Goal: Check status: Check status

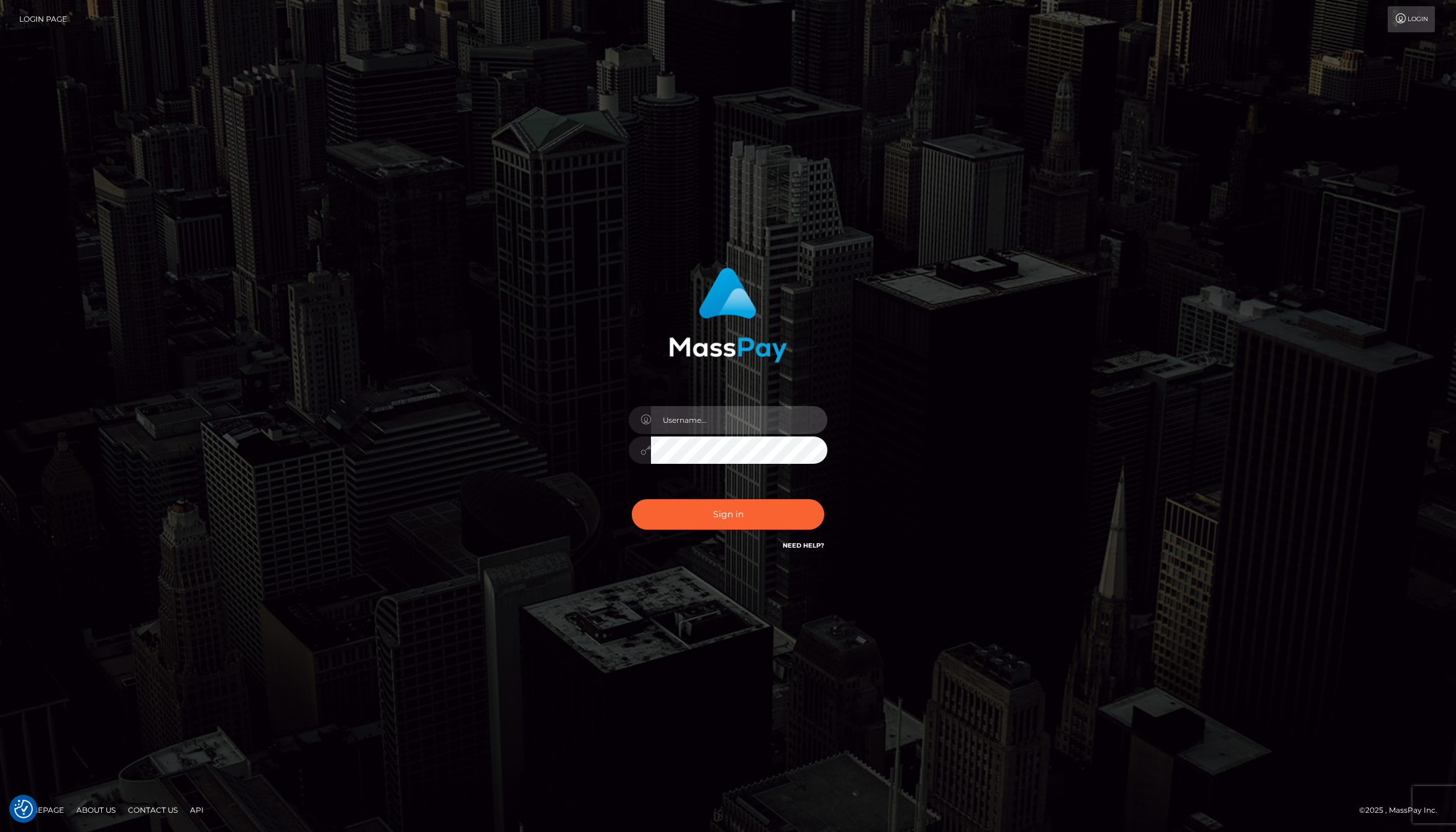
click at [708, 421] on input "text" at bounding box center [739, 420] width 176 height 28
type input "jackson.whop"
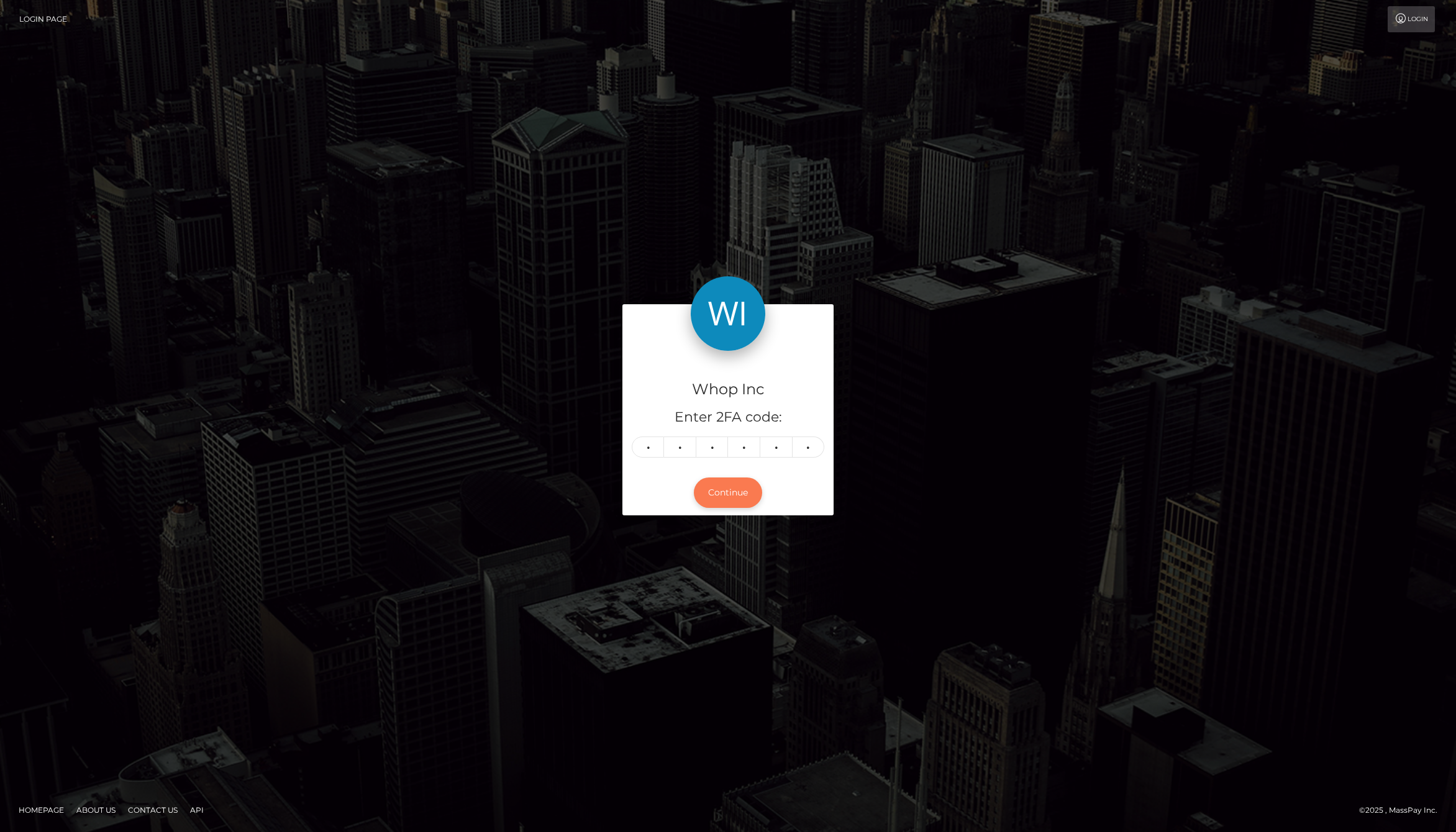
click at [719, 495] on button "Continue" at bounding box center [728, 492] width 69 height 31
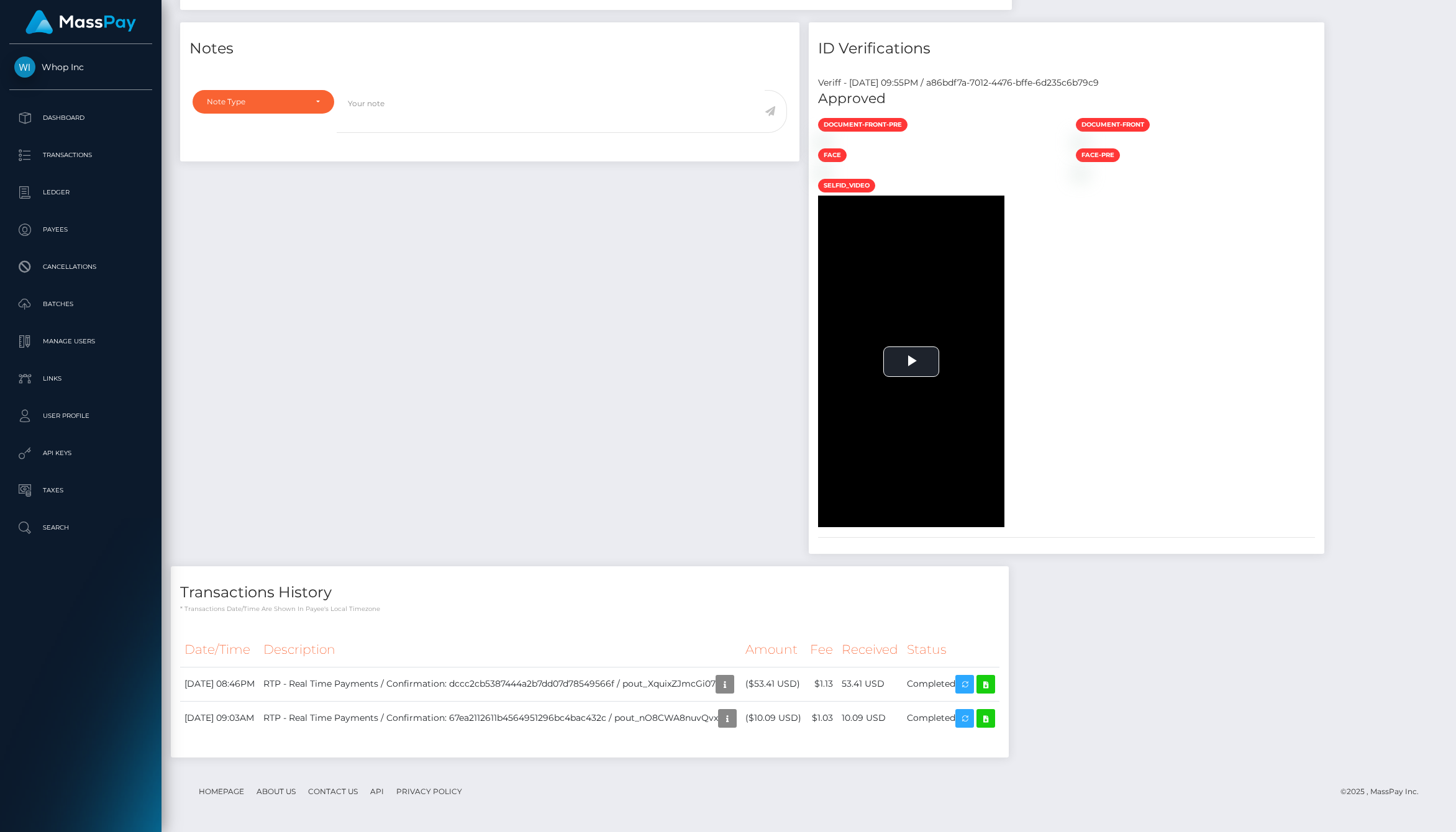
scroll to position [1154, 0]
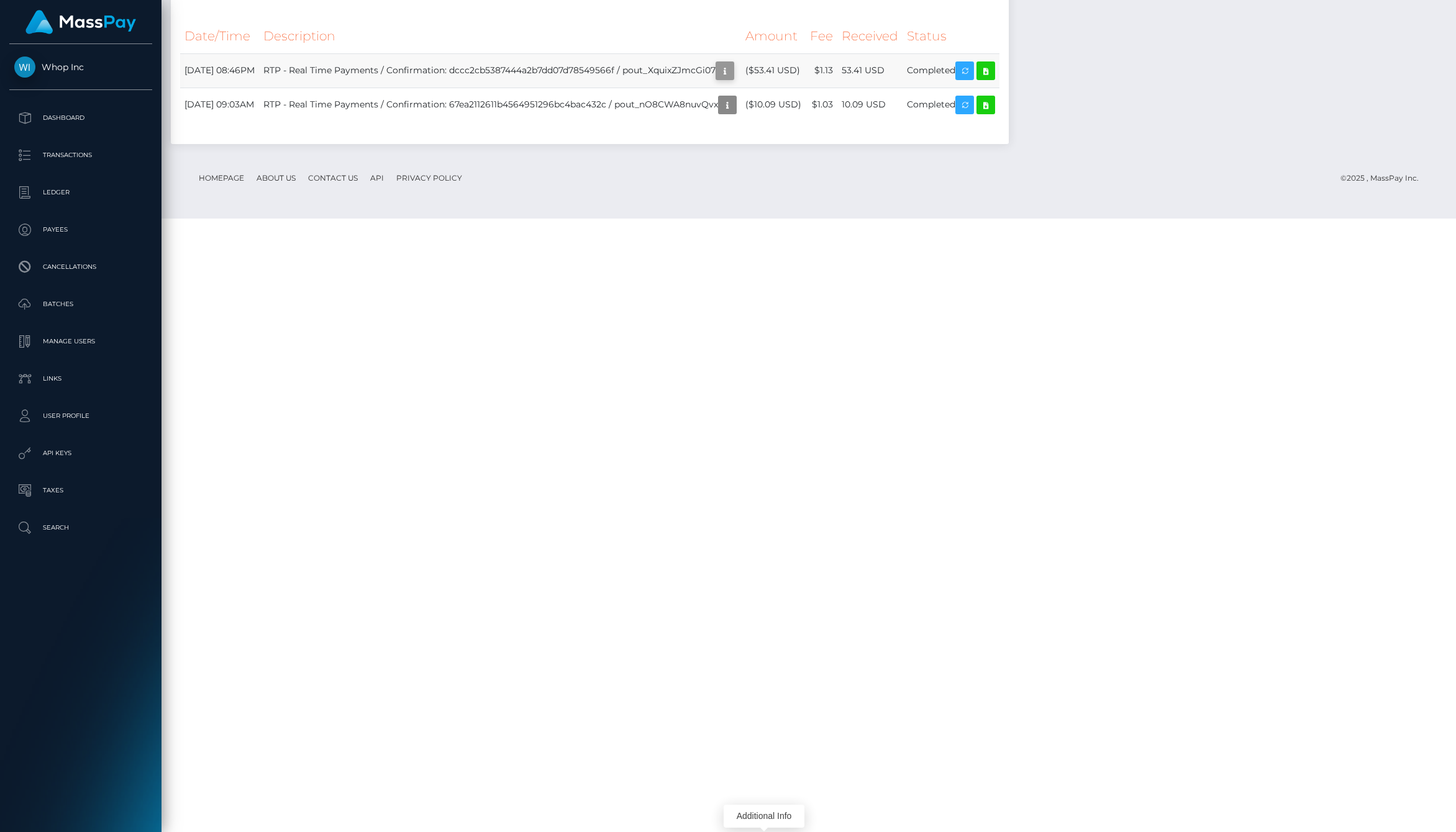
click at [733, 79] on icon "button" at bounding box center [724, 71] width 15 height 15
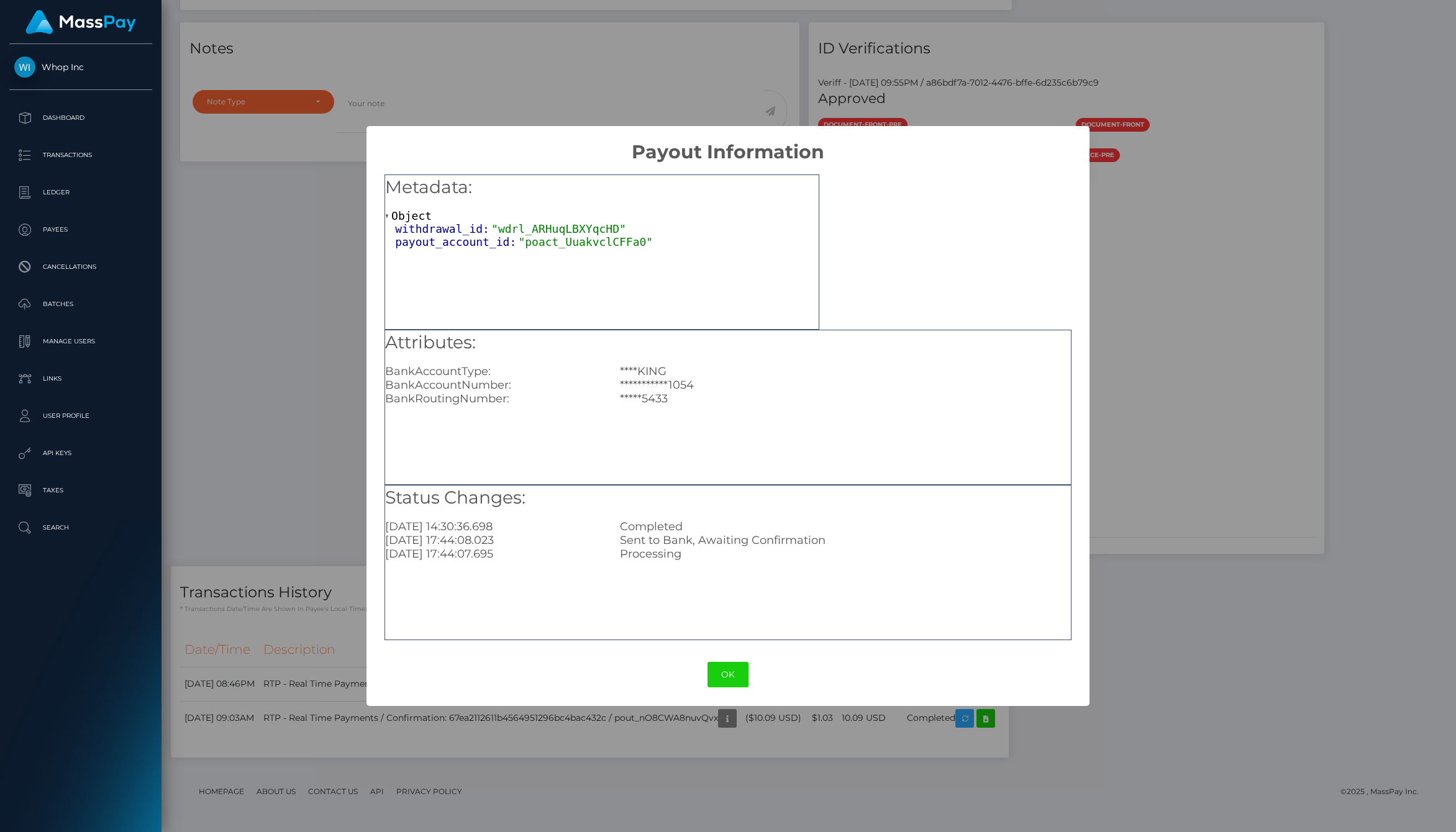
click at [652, 397] on div "*****5433" at bounding box center [846, 399] width 470 height 14
click at [713, 386] on div "**********" at bounding box center [846, 385] width 470 height 14
click at [716, 678] on button "OK" at bounding box center [728, 674] width 41 height 25
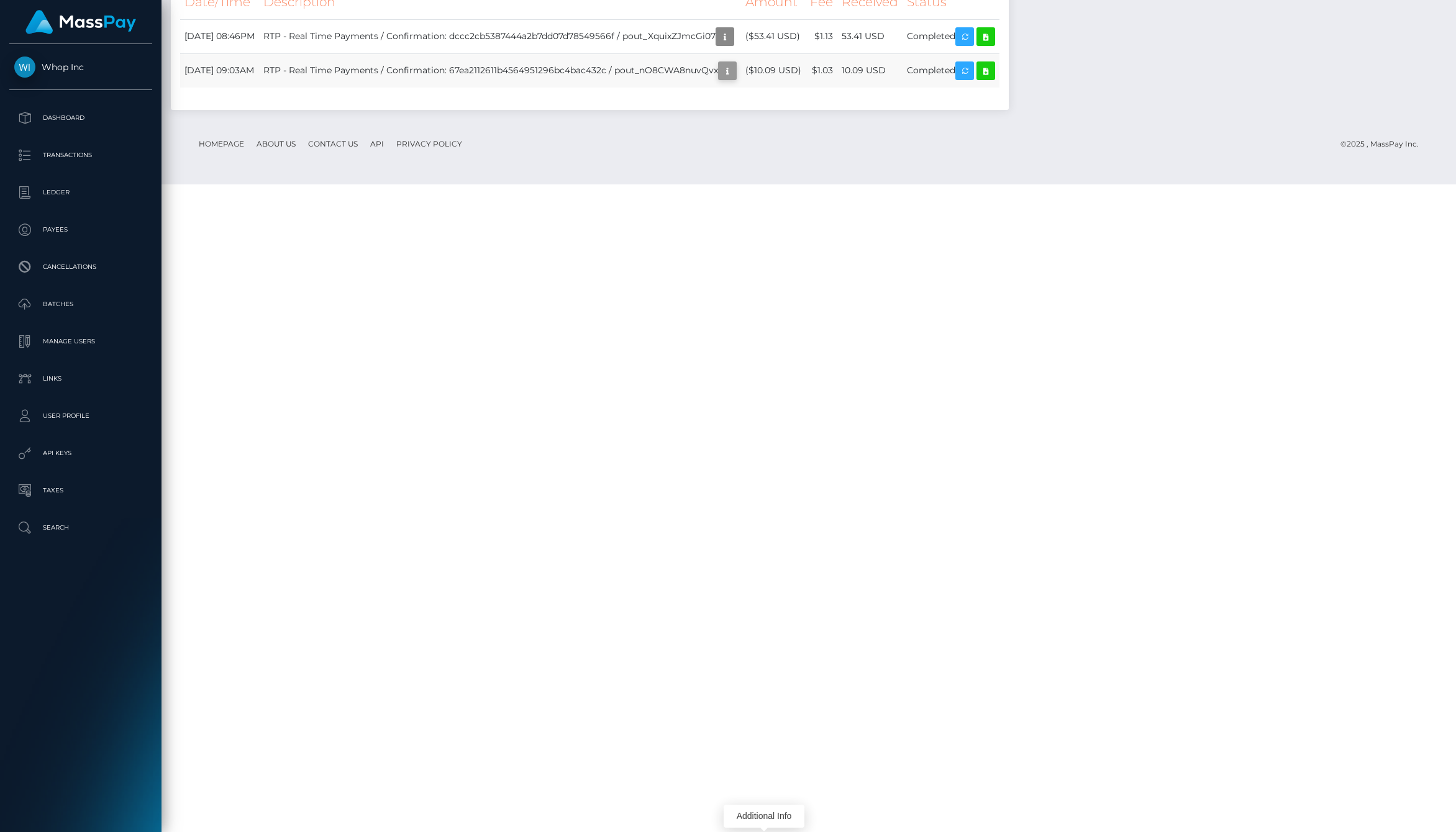
click at [735, 79] on icon "button" at bounding box center [727, 71] width 15 height 15
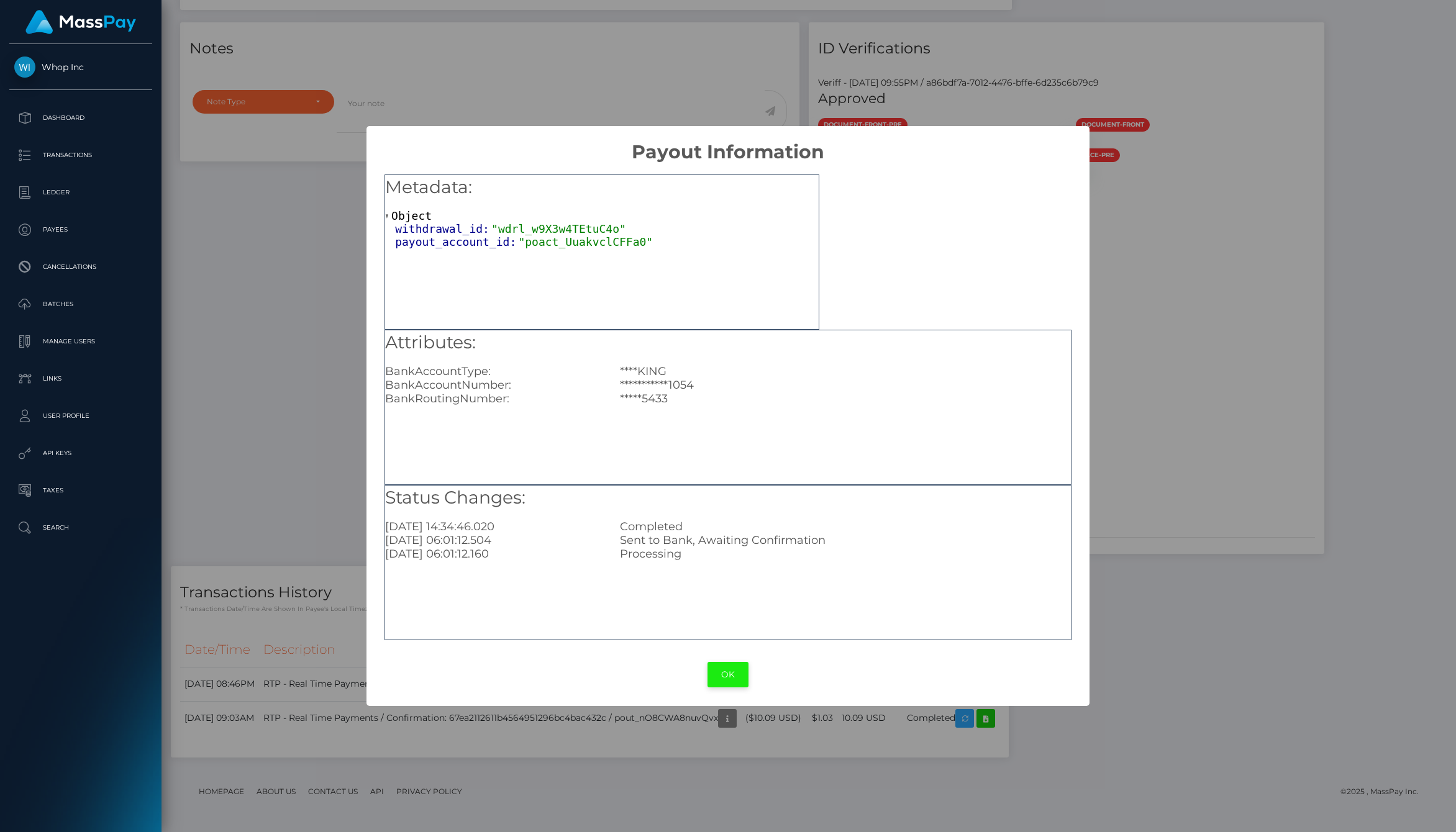
click at [724, 675] on button "OK" at bounding box center [728, 674] width 41 height 25
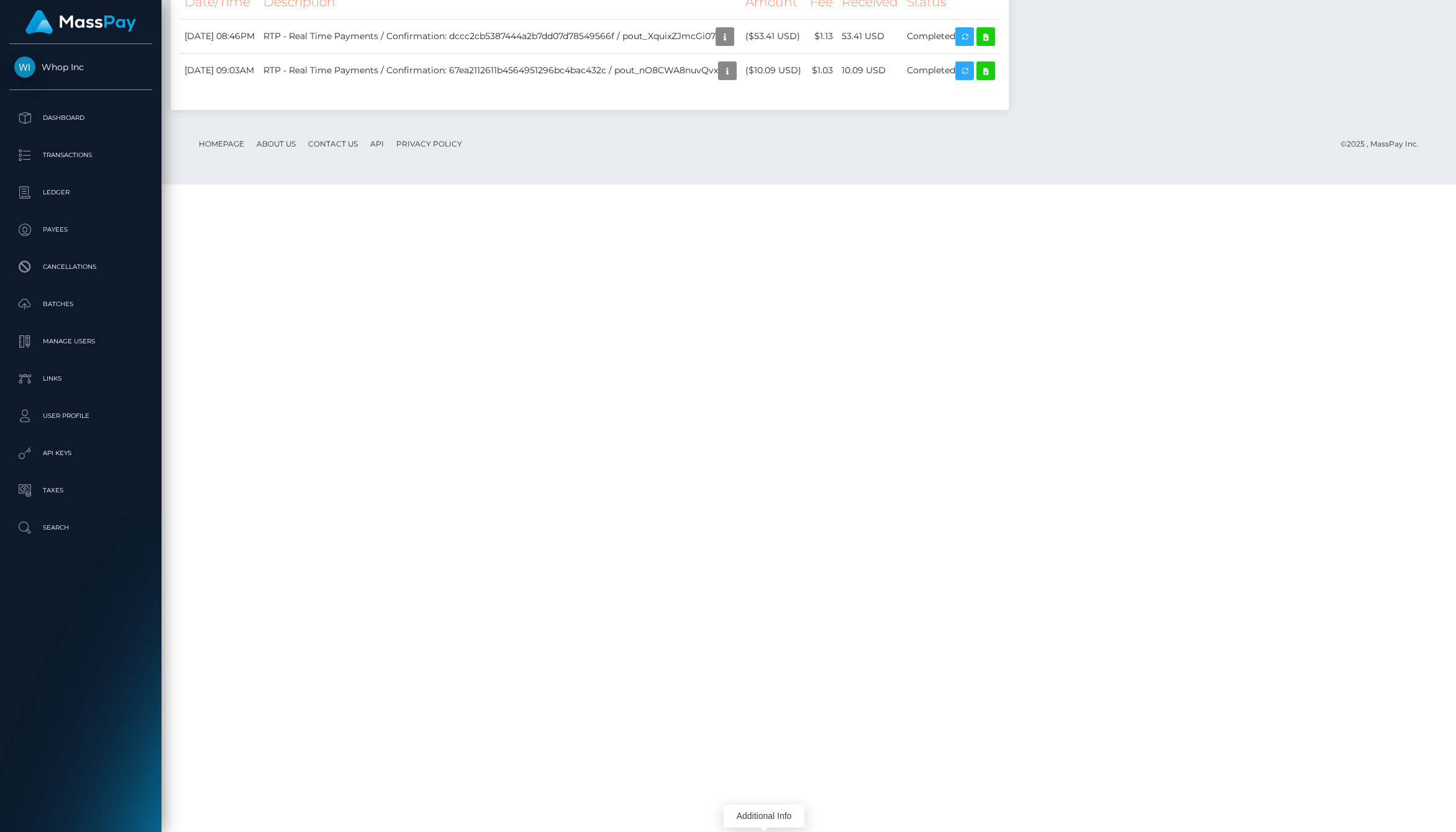
click at [741, 20] on th "Description" at bounding box center [500, 2] width 482 height 34
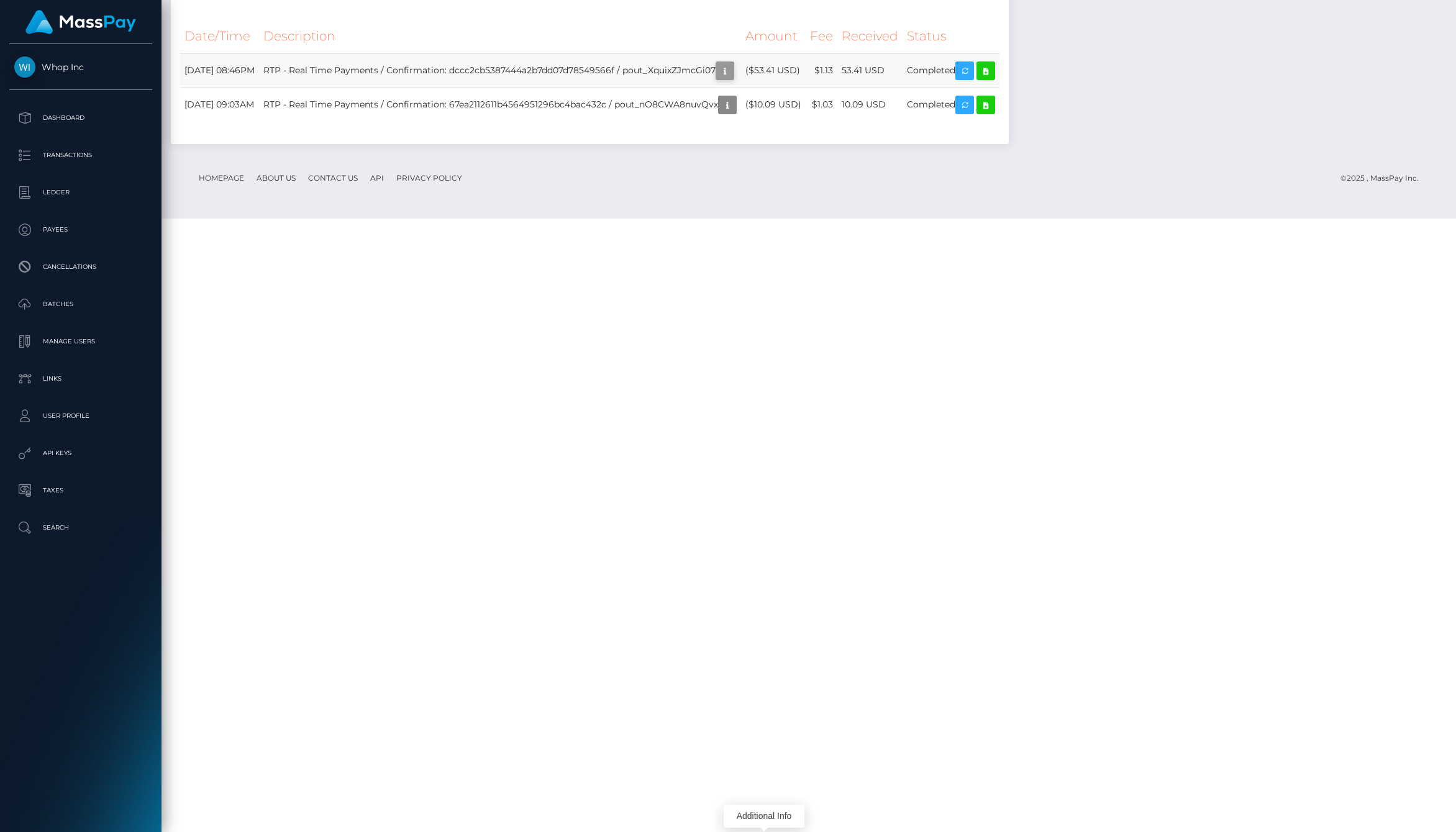
click at [733, 79] on icon "button" at bounding box center [724, 71] width 15 height 15
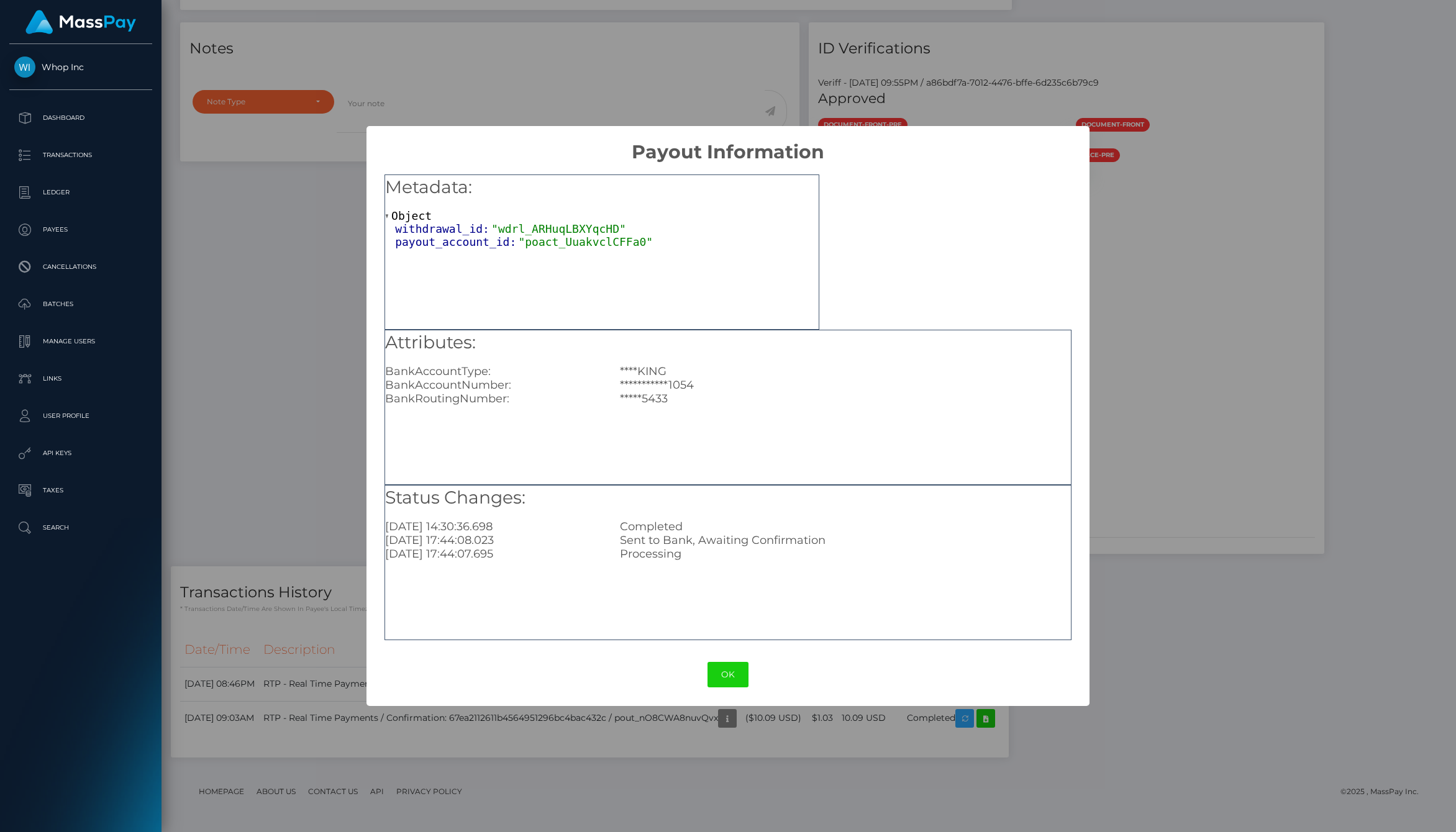
click at [580, 242] on span ""poact_UuakvclCFFa0"" at bounding box center [585, 242] width 135 height 13
click at [565, 224] on span ""wdrl_ARHuqLBXYqcHD"" at bounding box center [558, 228] width 135 height 13
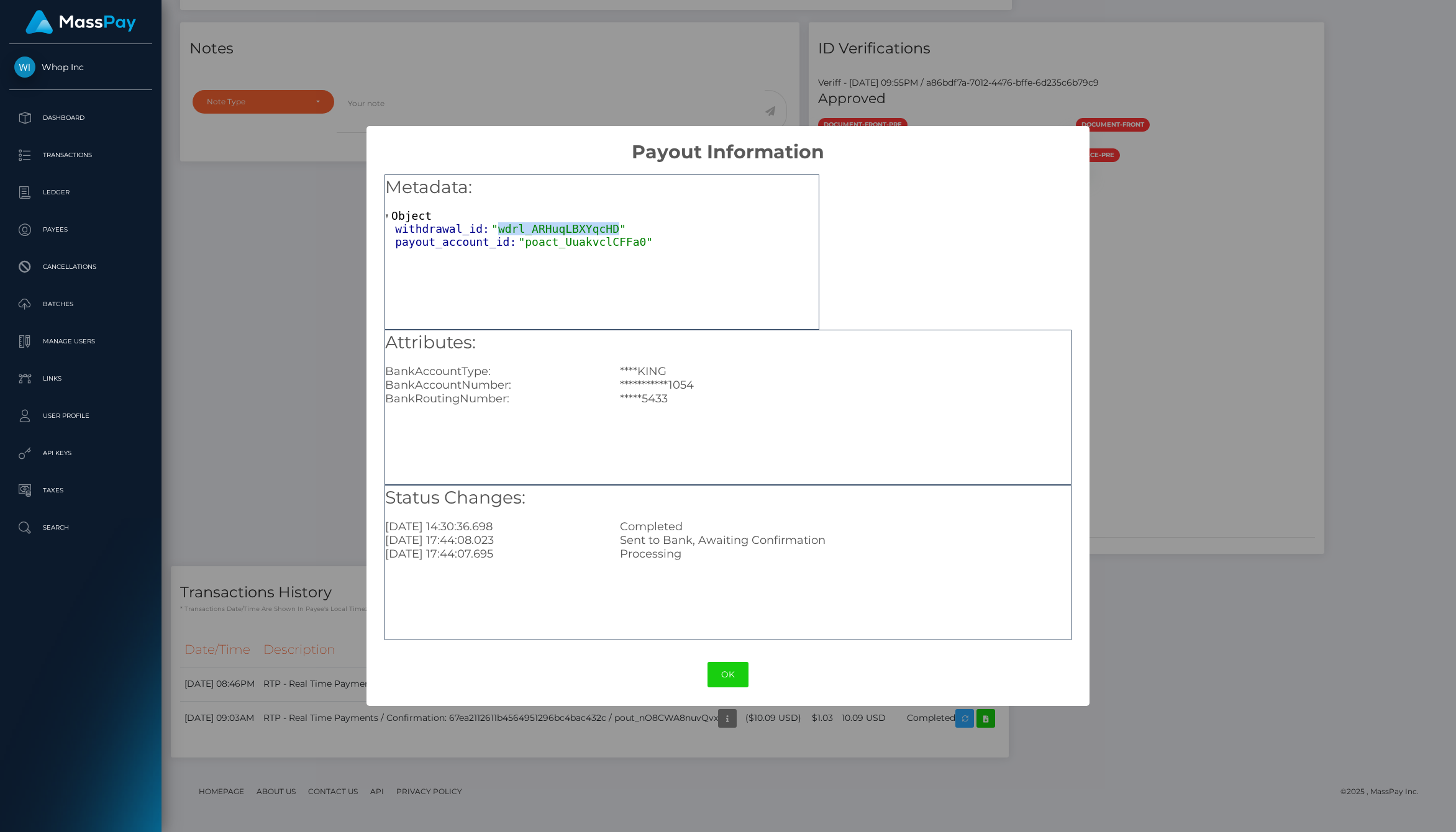
click at [565, 224] on span ""wdrl_ARHuqLBXYqcHD"" at bounding box center [558, 228] width 135 height 13
copy span "wdrl_ARHuqLBXYqcHD"
drag, startPoint x: 672, startPoint y: 386, endPoint x: 721, endPoint y: 386, distance: 49.0
click at [722, 386] on div "**********" at bounding box center [846, 385] width 470 height 14
copy div "1054"
